Goal: Information Seeking & Learning: Learn about a topic

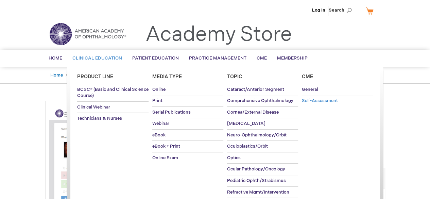
click at [335, 100] on span "Self-Assessment" at bounding box center [319, 100] width 36 height 5
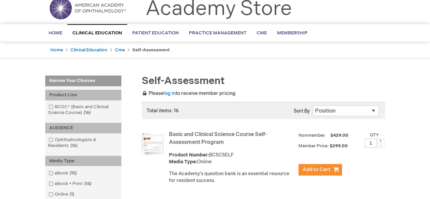
scroll to position [27, 0]
